Goal: Information Seeking & Learning: Understand process/instructions

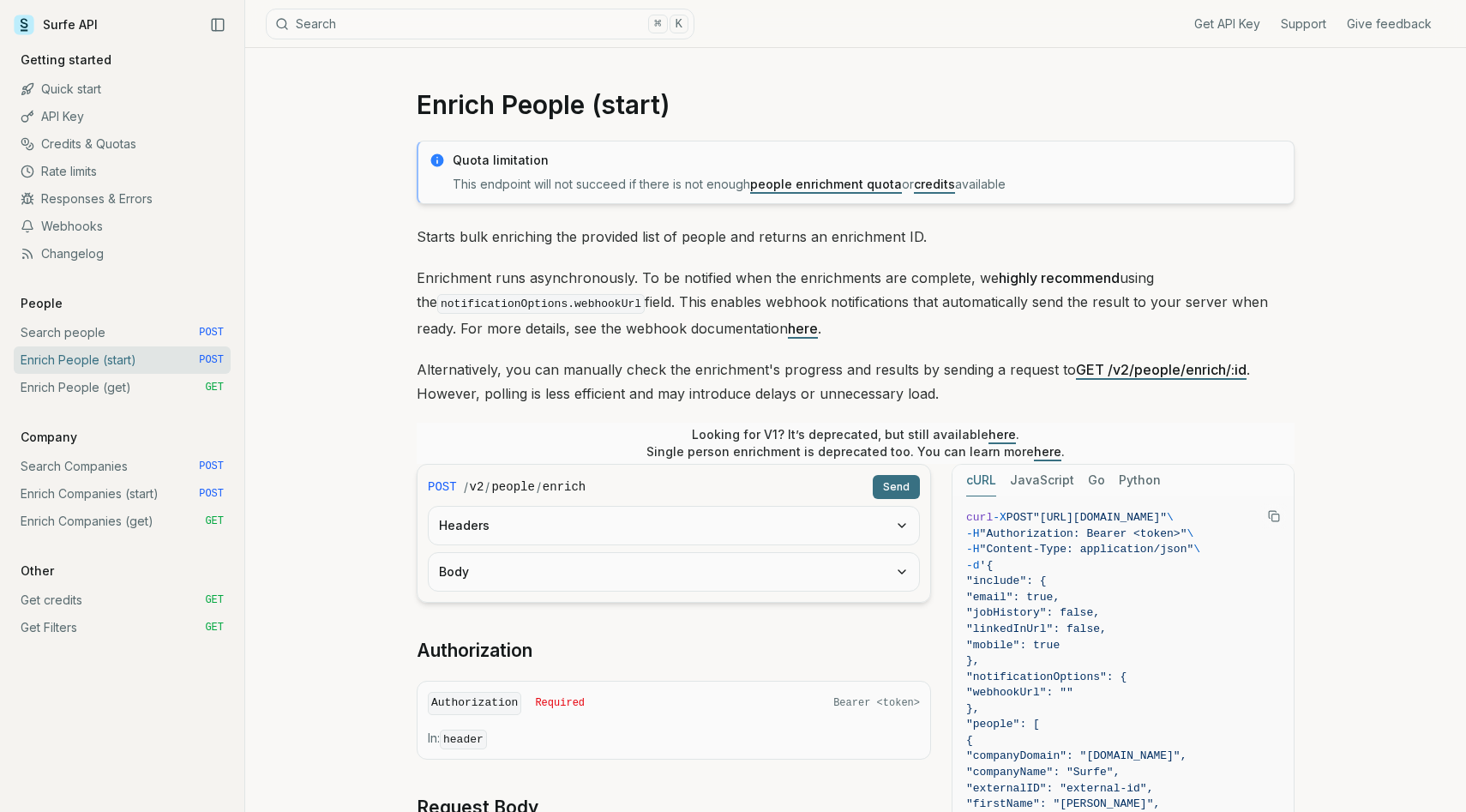
click at [60, 28] on link "Surfe API" at bounding box center [56, 25] width 84 height 26
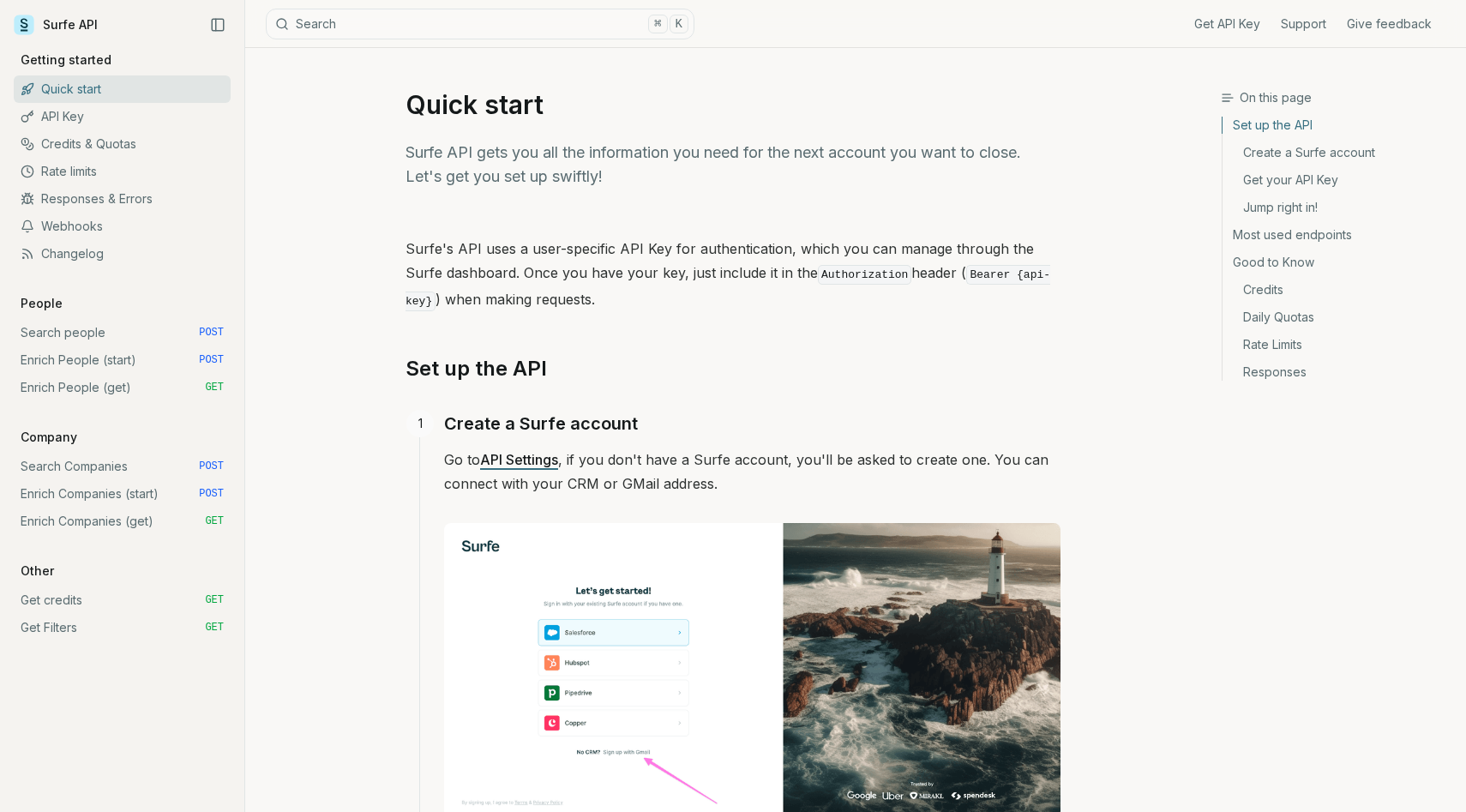
click at [68, 31] on link "Surfe API" at bounding box center [56, 25] width 84 height 26
click at [1224, 24] on link "Get API Key" at bounding box center [1227, 24] width 66 height 17
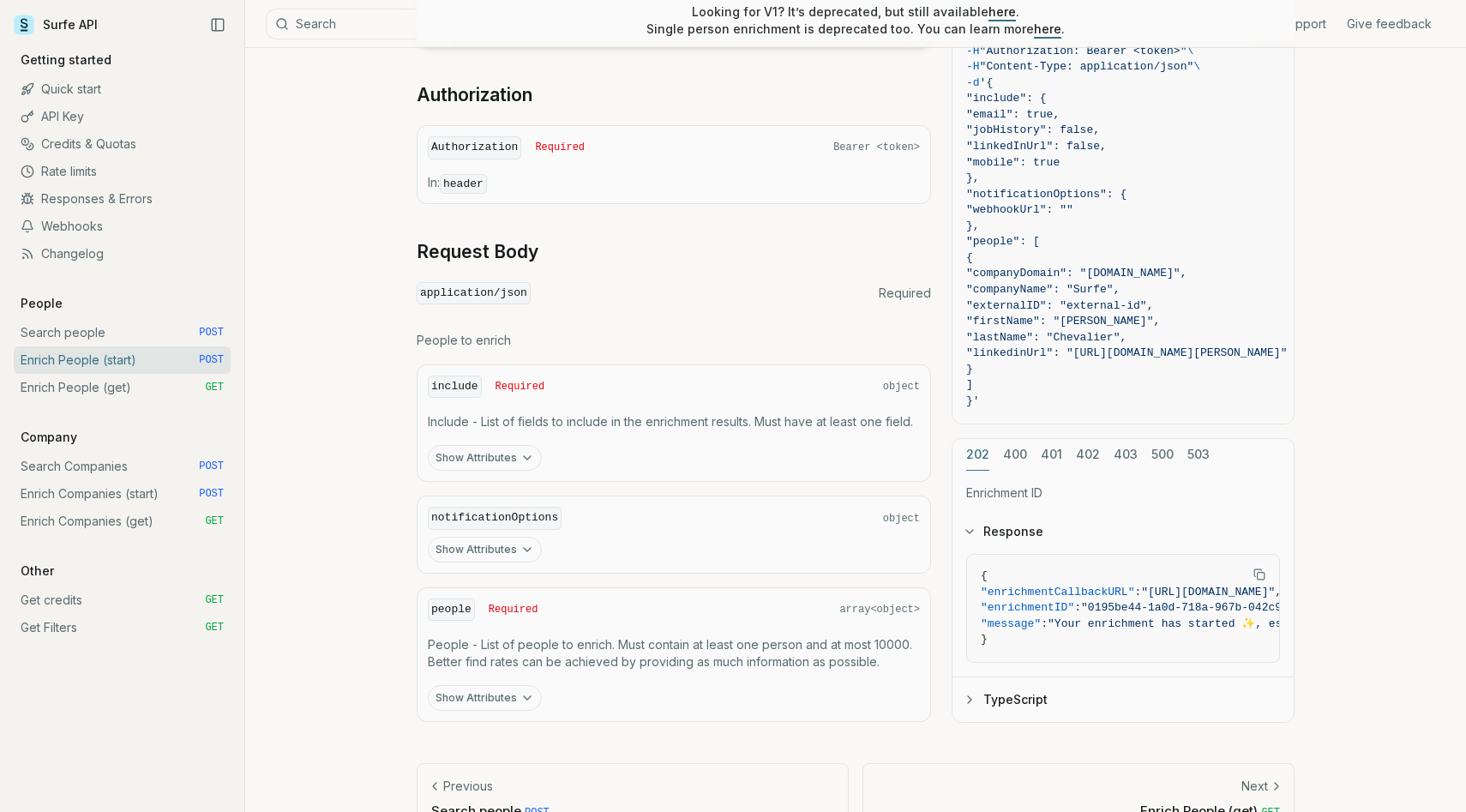
scroll to position [596, 0]
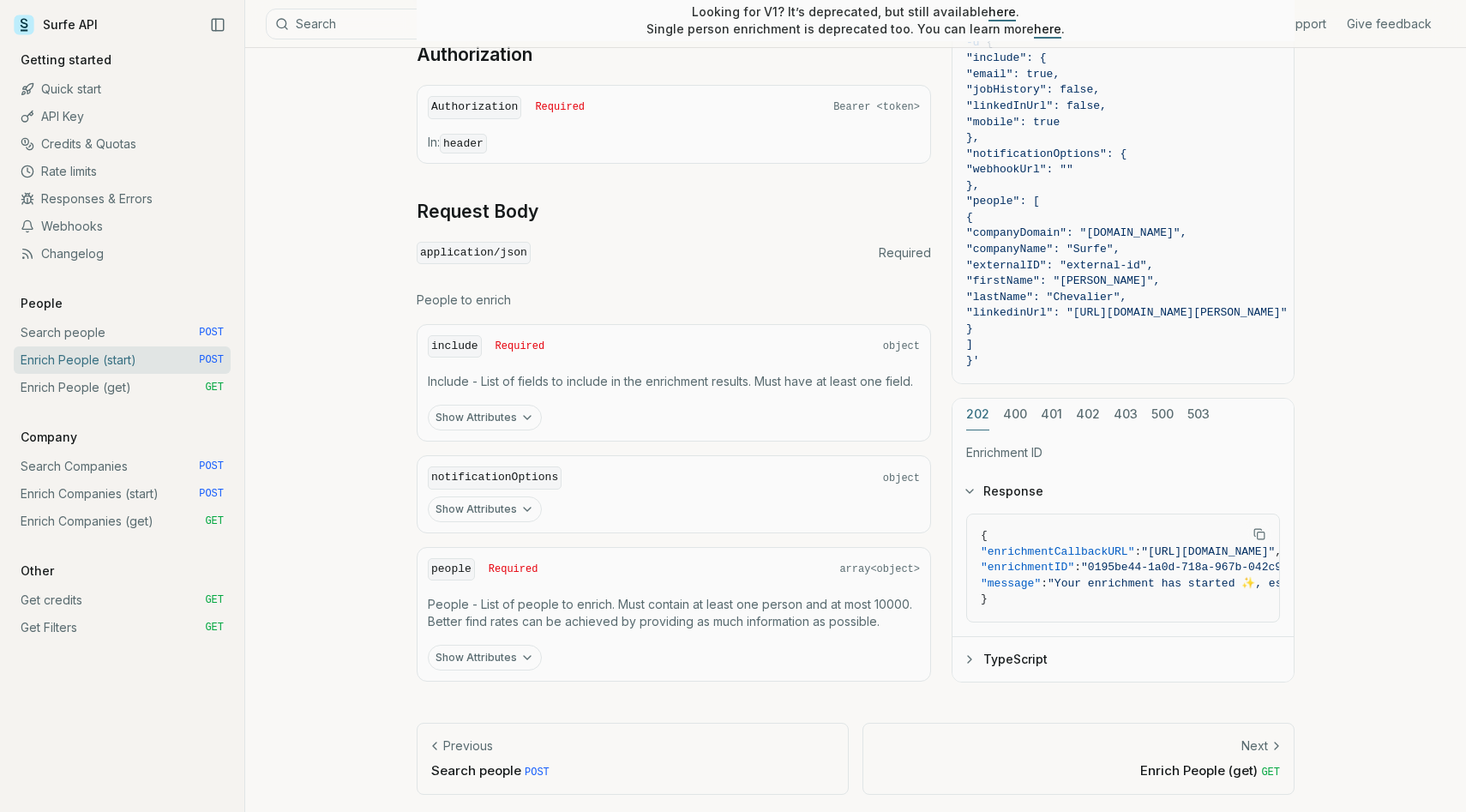
click at [1251, 768] on p "Enrich People (get) GET" at bounding box center [1078, 769] width 403 height 18
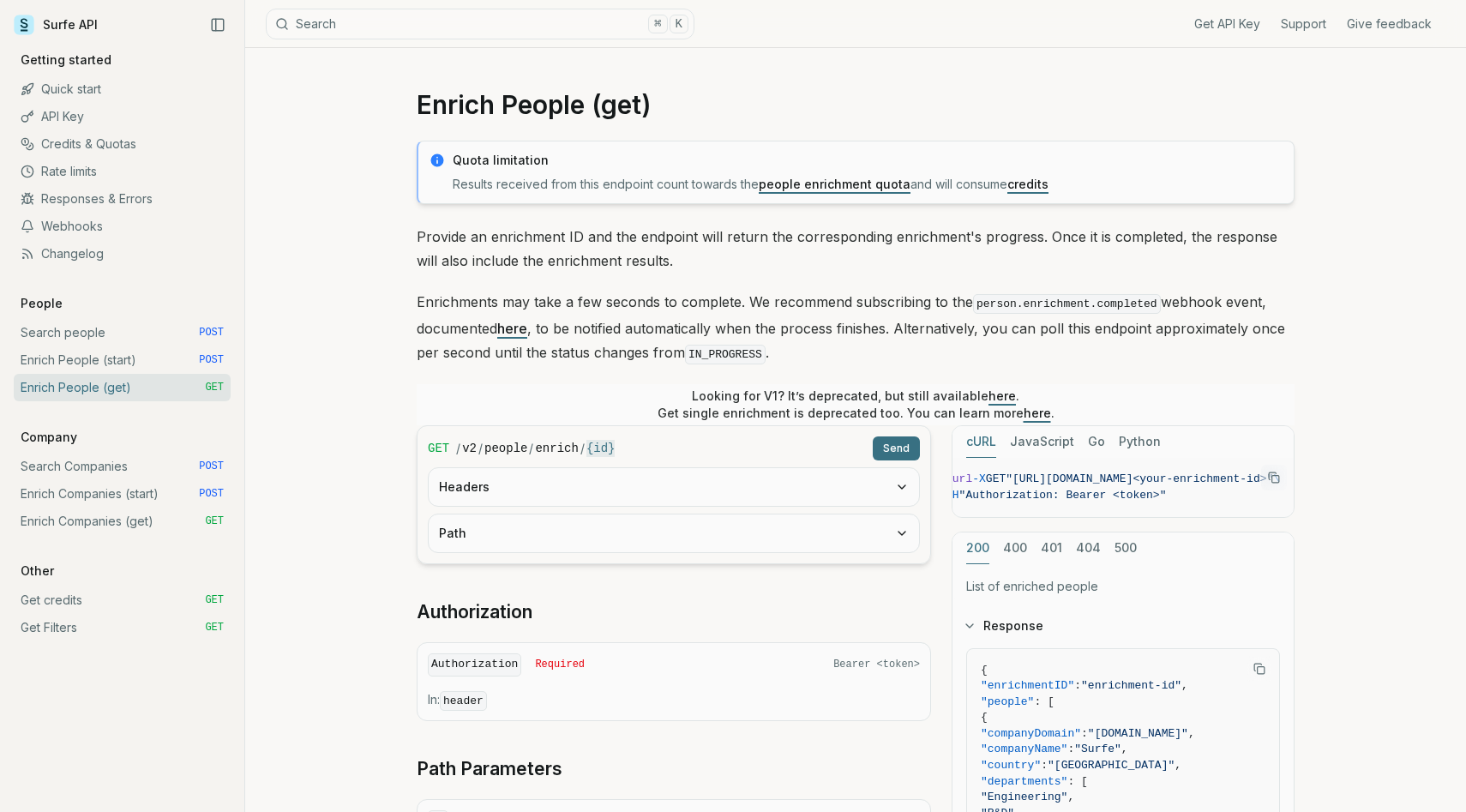
click at [81, 122] on link "API Key" at bounding box center [122, 116] width 217 height 27
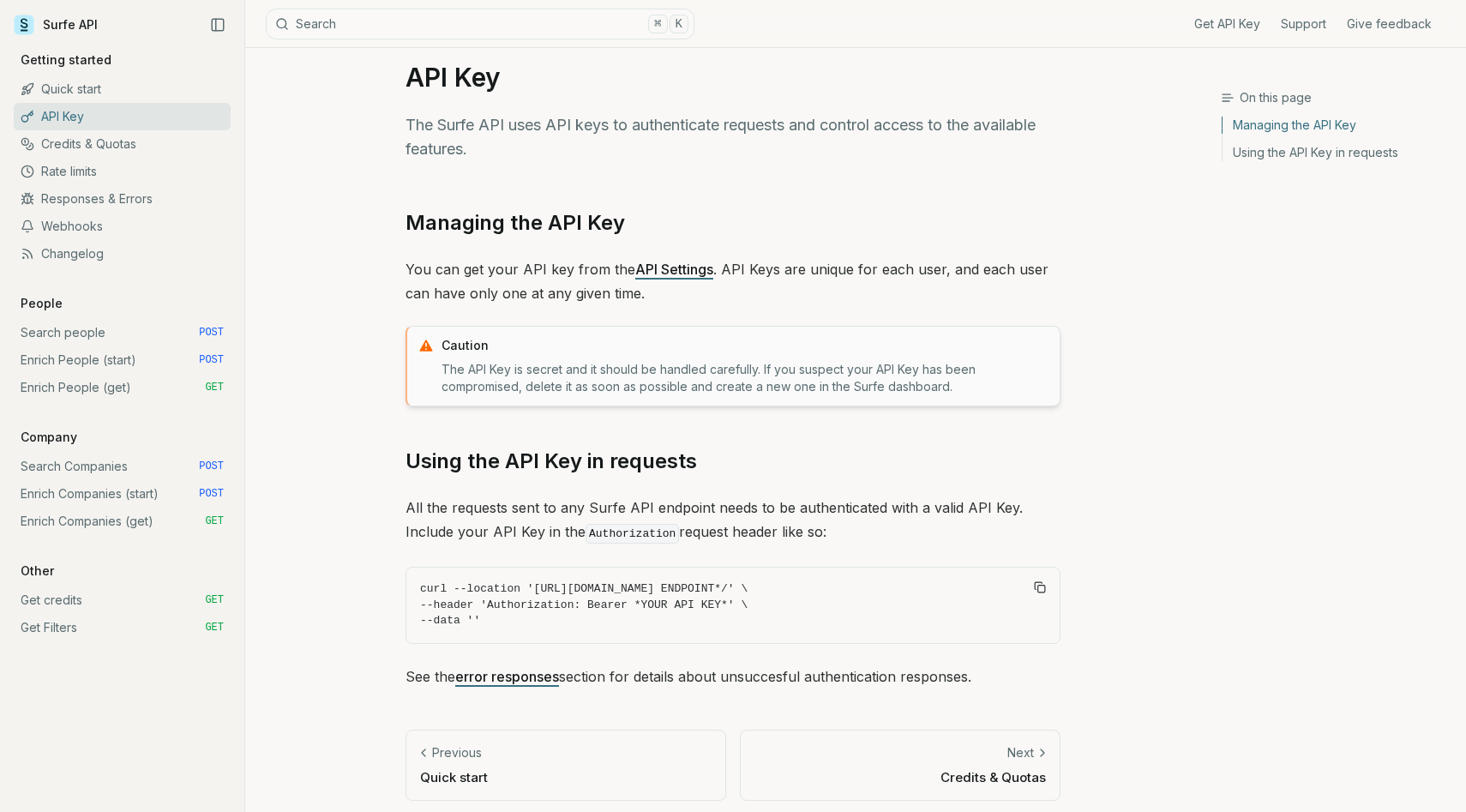
scroll to position [35, 0]
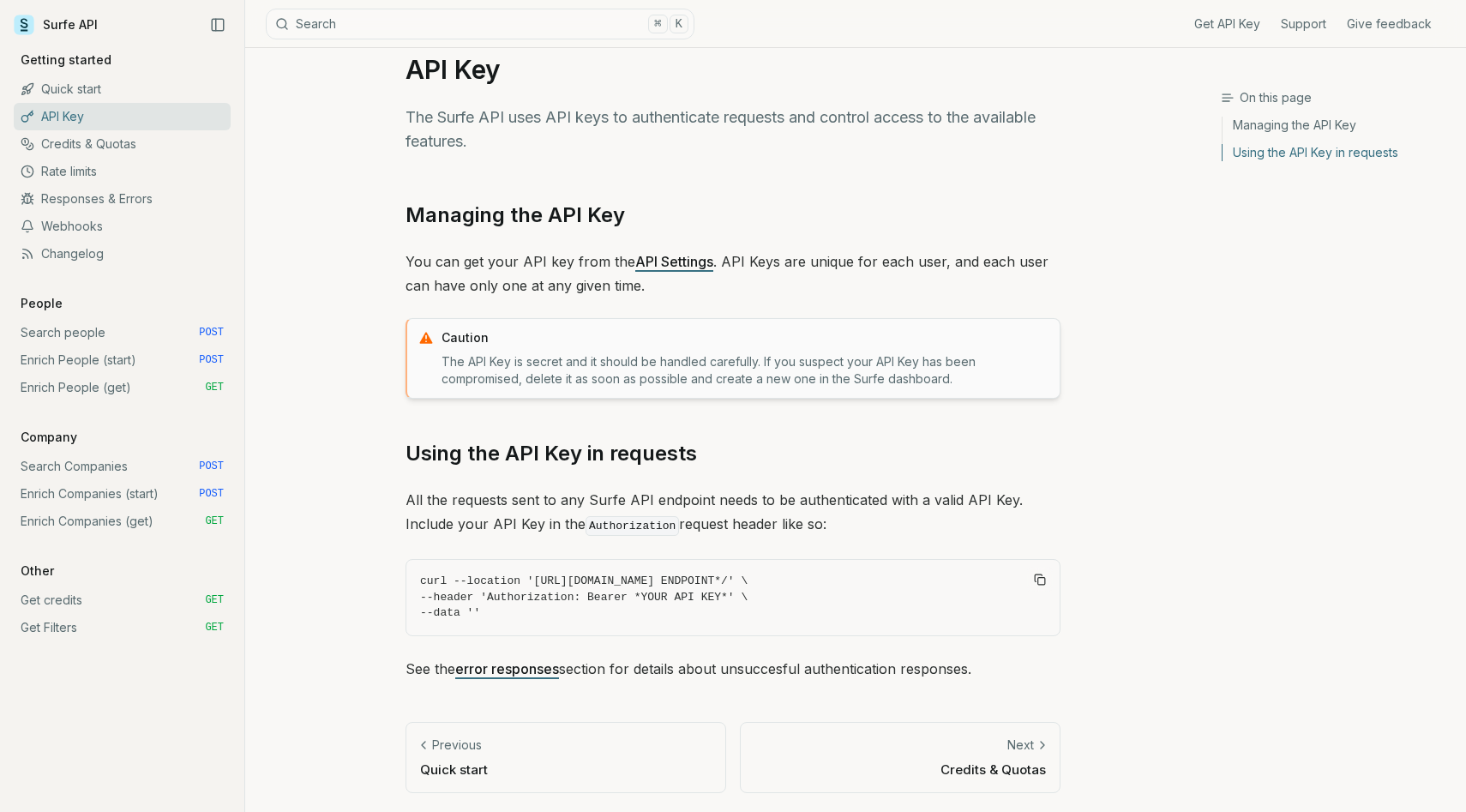
click at [662, 263] on link "API Settings" at bounding box center [675, 261] width 78 height 17
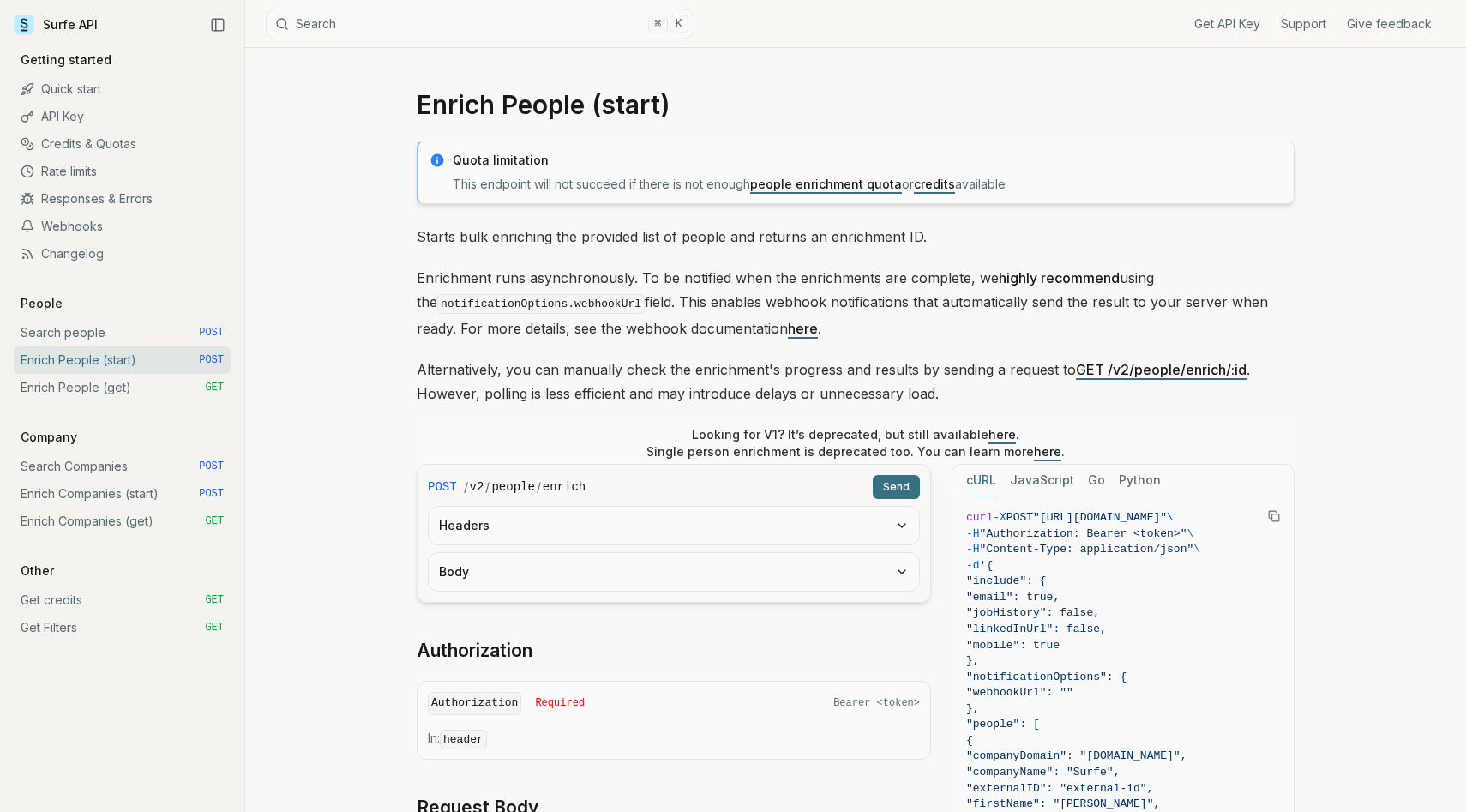
click at [28, 26] on icon at bounding box center [24, 25] width 21 height 21
